Goal: Navigation & Orientation: Find specific page/section

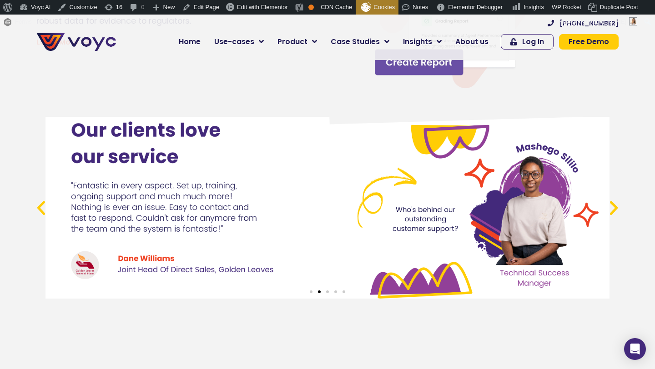
scroll to position [3338, 0]
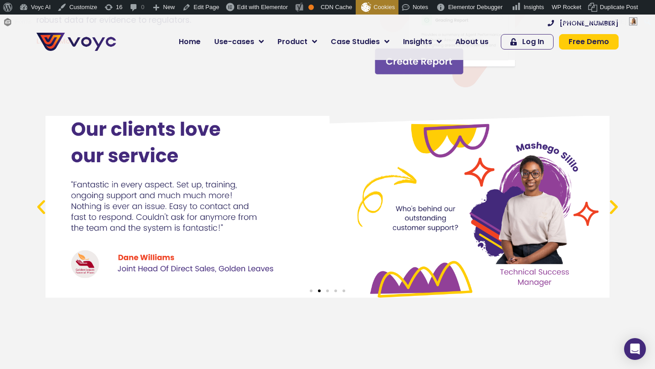
click at [615, 207] on icon "Next slide" at bounding box center [614, 207] width 19 height 19
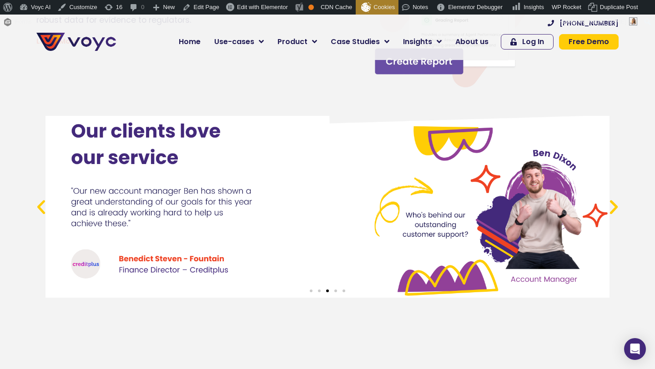
click at [615, 207] on icon "Next slide" at bounding box center [614, 207] width 19 height 19
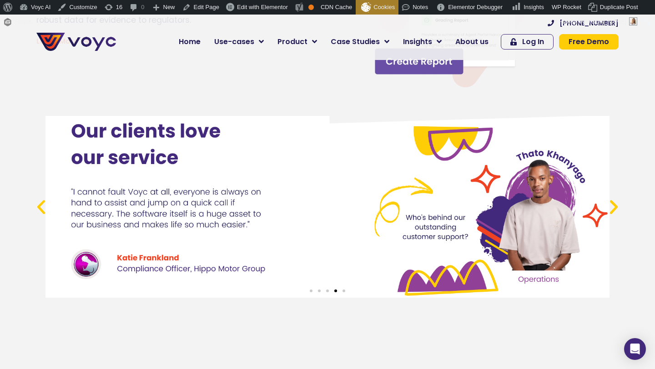
click at [40, 211] on icon "Previous slide" at bounding box center [41, 207] width 19 height 19
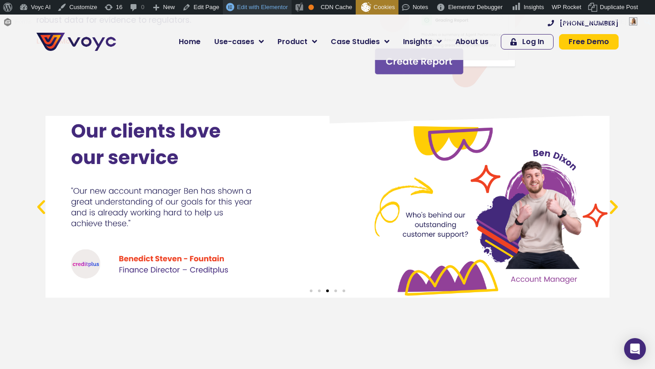
click at [239, 5] on link "Edit with Elementor" at bounding box center [257, 7] width 69 height 15
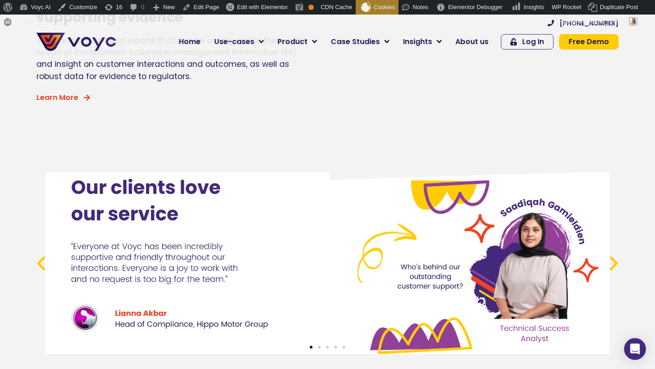
scroll to position [3403, 0]
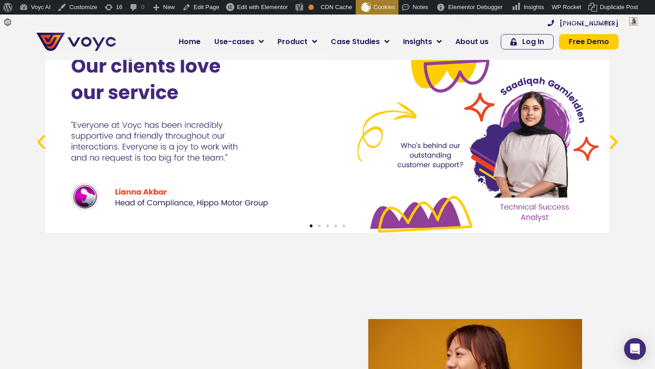
click at [612, 141] on icon "Next slide" at bounding box center [614, 142] width 19 height 19
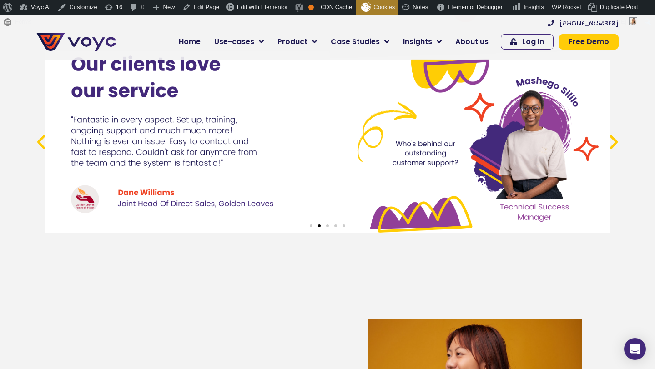
click at [612, 141] on icon "Next slide" at bounding box center [614, 142] width 19 height 19
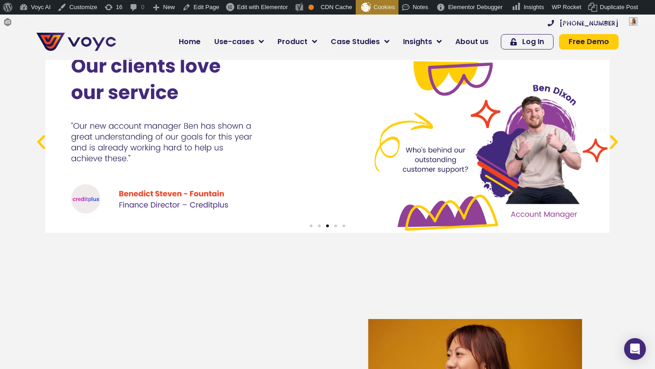
click at [171, 151] on link "3 / 5" at bounding box center [327, 142] width 564 height 182
click at [174, 185] on link "3 / 5" at bounding box center [327, 142] width 564 height 182
click at [278, 173] on link "3 / 5" at bounding box center [327, 142] width 564 height 182
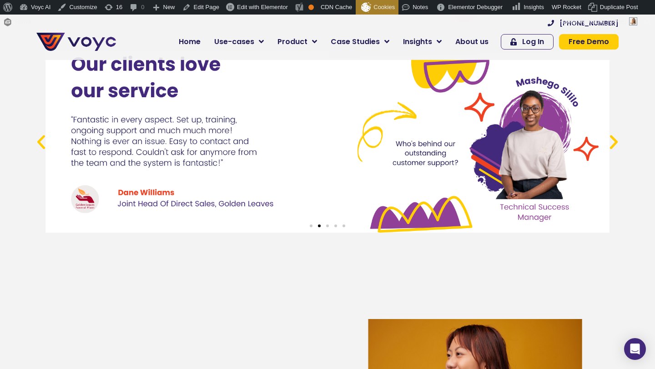
click at [616, 143] on icon "Next slide" at bounding box center [614, 142] width 19 height 19
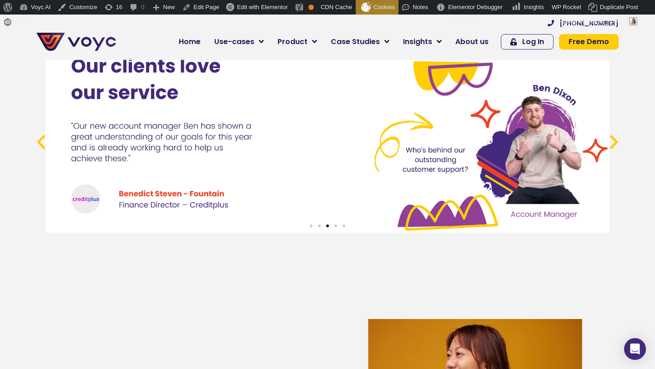
click at [446, 177] on link "3 / 5" at bounding box center [327, 142] width 564 height 182
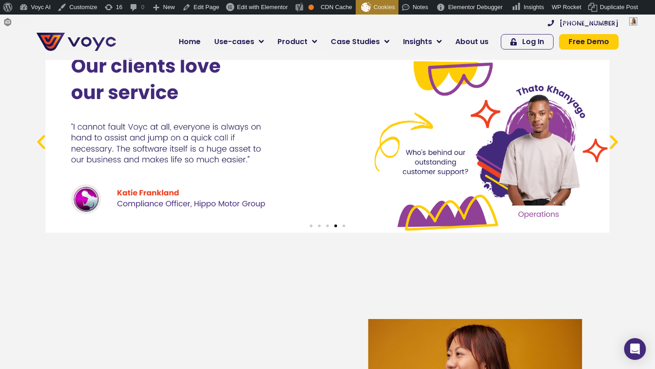
click at [37, 138] on icon "Previous slide" at bounding box center [41, 142] width 19 height 19
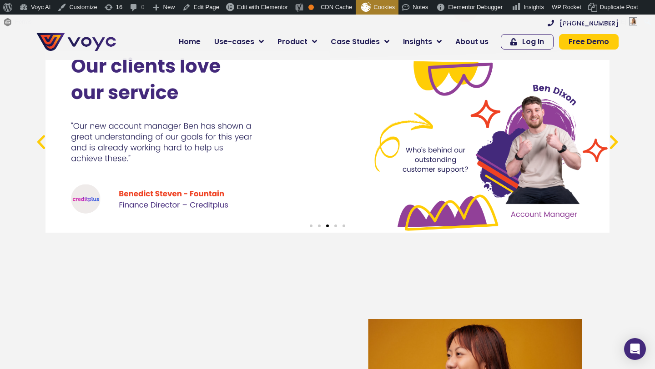
click at [155, 210] on link "3 / 5" at bounding box center [327, 142] width 564 height 182
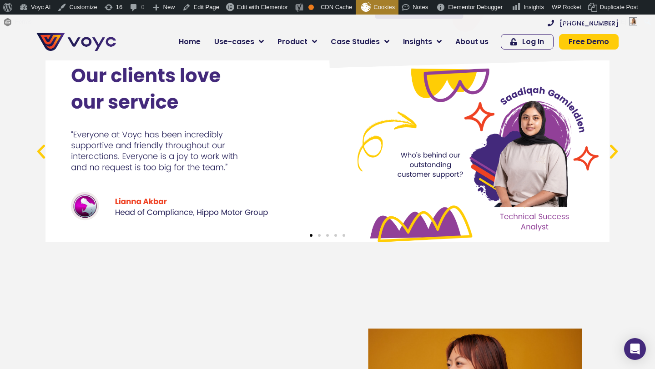
scroll to position [3403, 0]
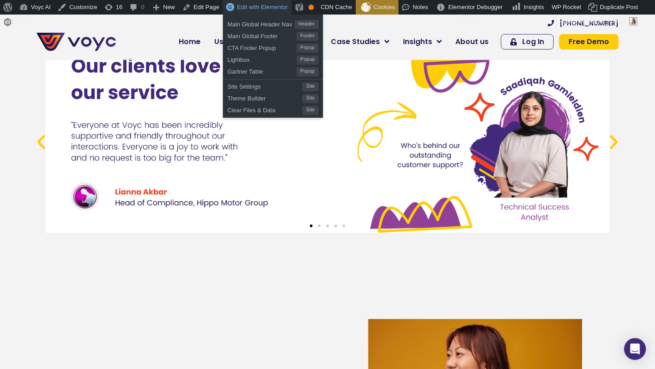
click at [275, 10] on span "Edit with Elementor" at bounding box center [262, 7] width 51 height 7
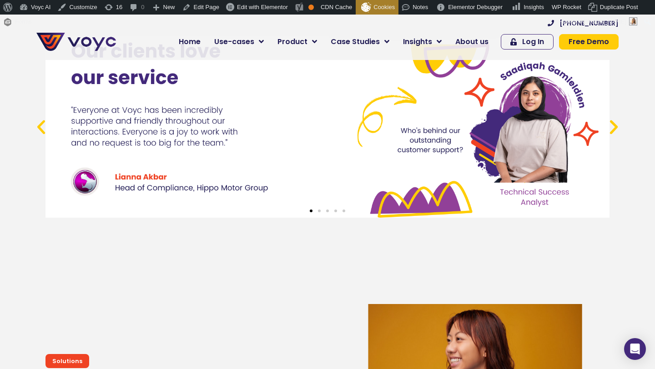
scroll to position [3407, 0]
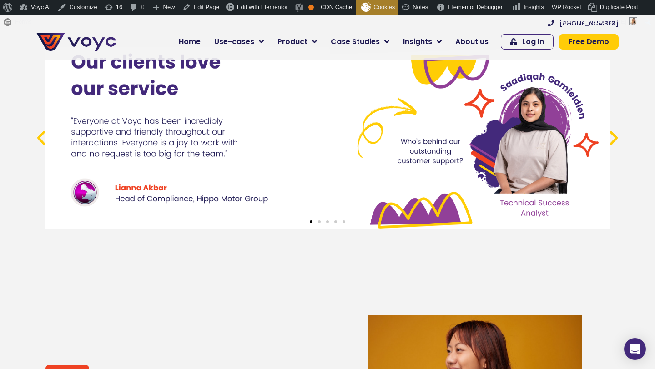
click at [614, 138] on icon "Next slide" at bounding box center [614, 138] width 19 height 19
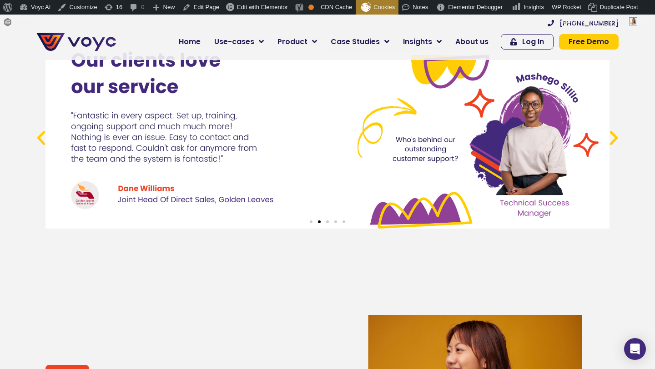
click at [614, 138] on icon "Next slide" at bounding box center [614, 138] width 19 height 19
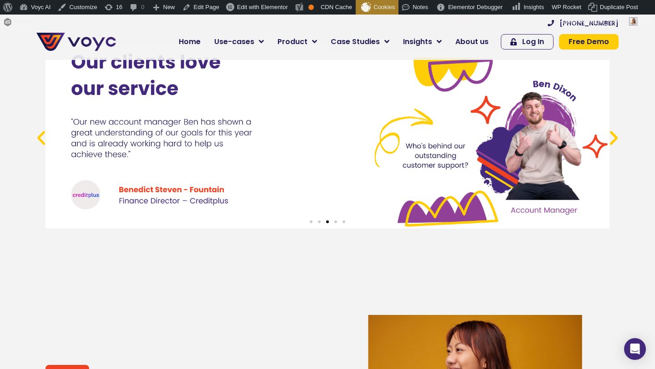
click at [155, 159] on link "3 / 5" at bounding box center [327, 138] width 564 height 182
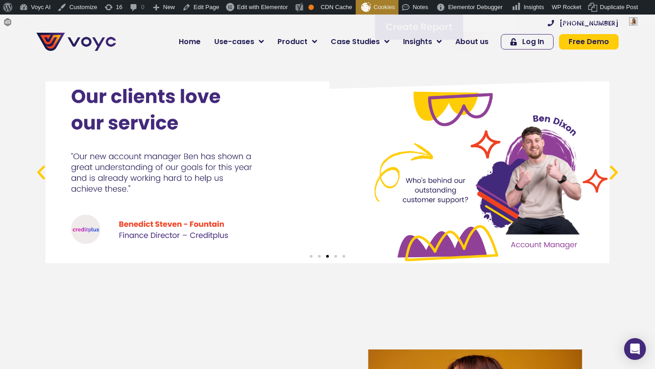
scroll to position [3372, 0]
click at [234, 218] on link "3 / 5" at bounding box center [327, 173] width 564 height 182
click at [225, 248] on link "3 / 5" at bounding box center [327, 173] width 564 height 182
click at [230, 228] on link "3 / 5" at bounding box center [327, 173] width 564 height 182
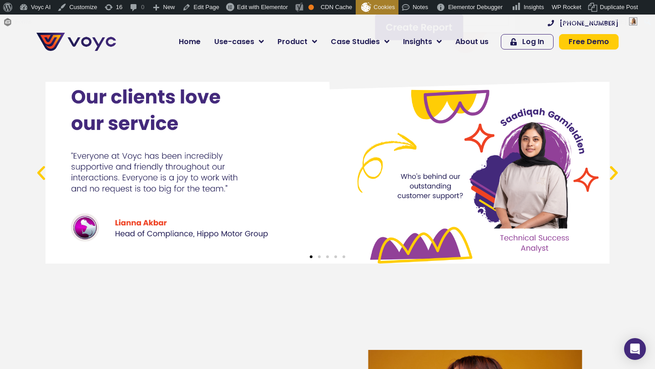
click at [616, 170] on icon "Next slide" at bounding box center [614, 173] width 19 height 19
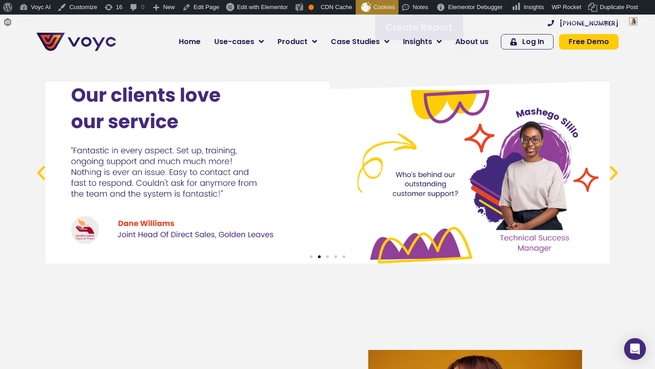
click at [615, 171] on icon "Next slide" at bounding box center [614, 173] width 19 height 19
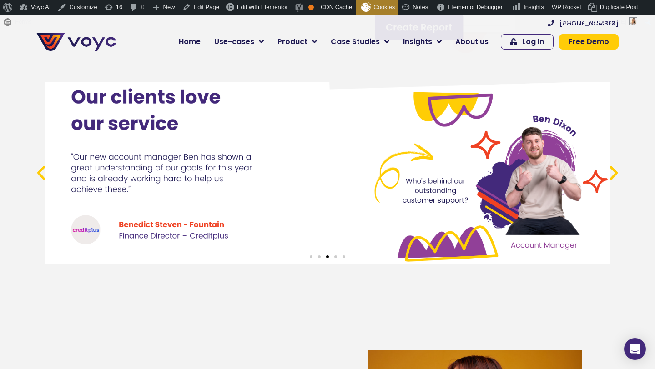
click at [217, 214] on link "3 / 5" at bounding box center [327, 173] width 564 height 182
click at [276, 229] on link "3 / 5" at bounding box center [327, 173] width 564 height 182
